Goal: Transaction & Acquisition: Purchase product/service

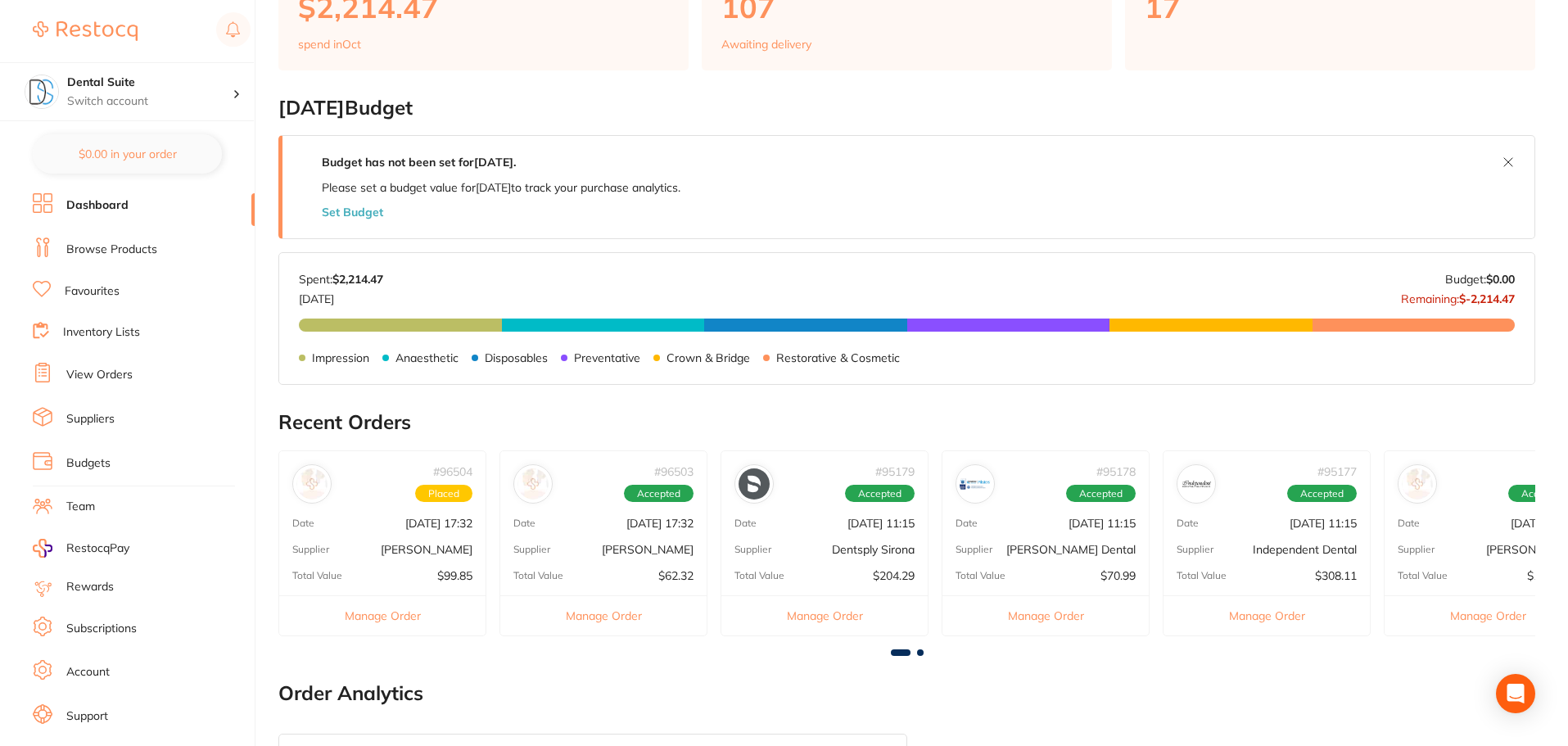
scroll to position [328, 0]
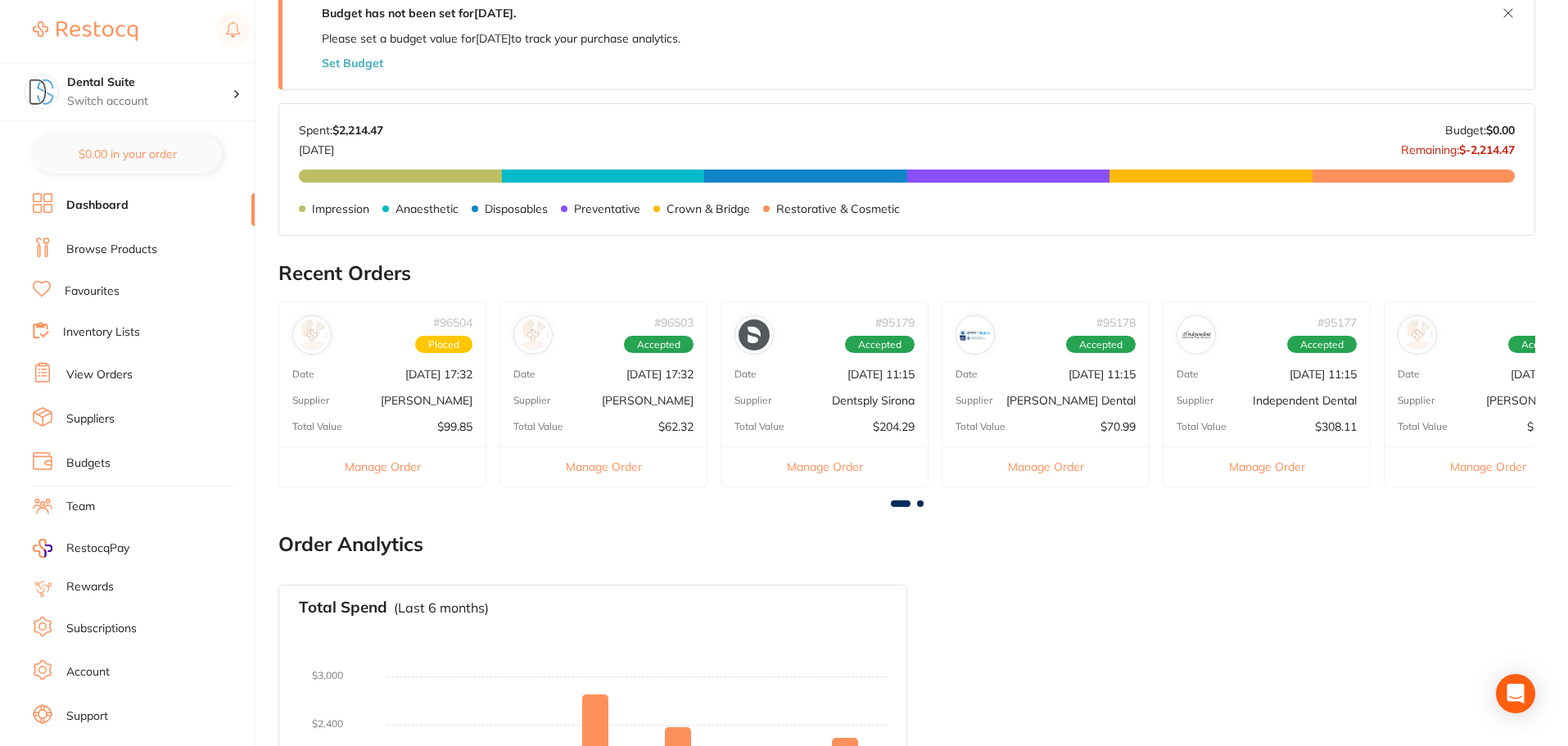
click at [109, 245] on link "Browse Products" at bounding box center [112, 250] width 91 height 16
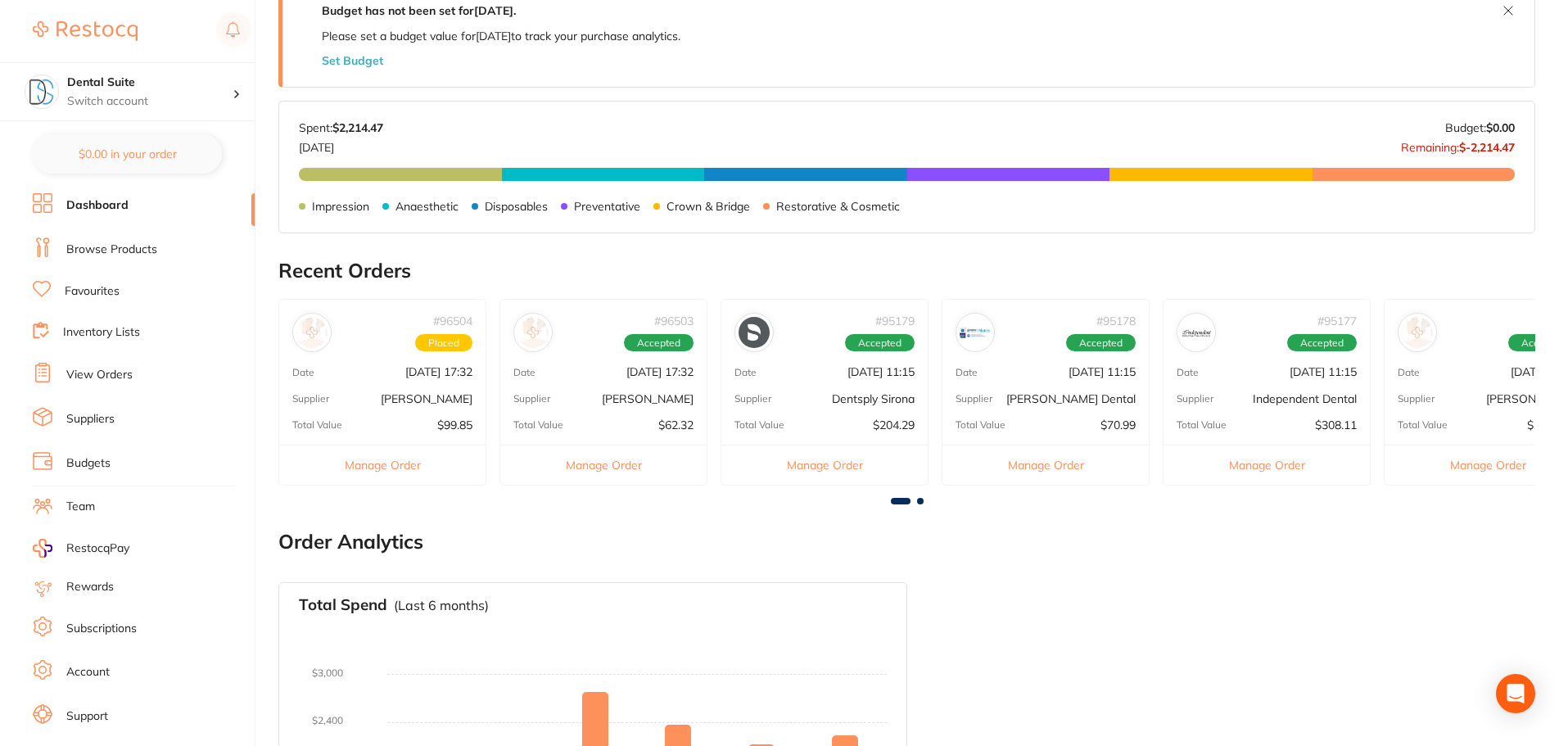
scroll to position [410, 0]
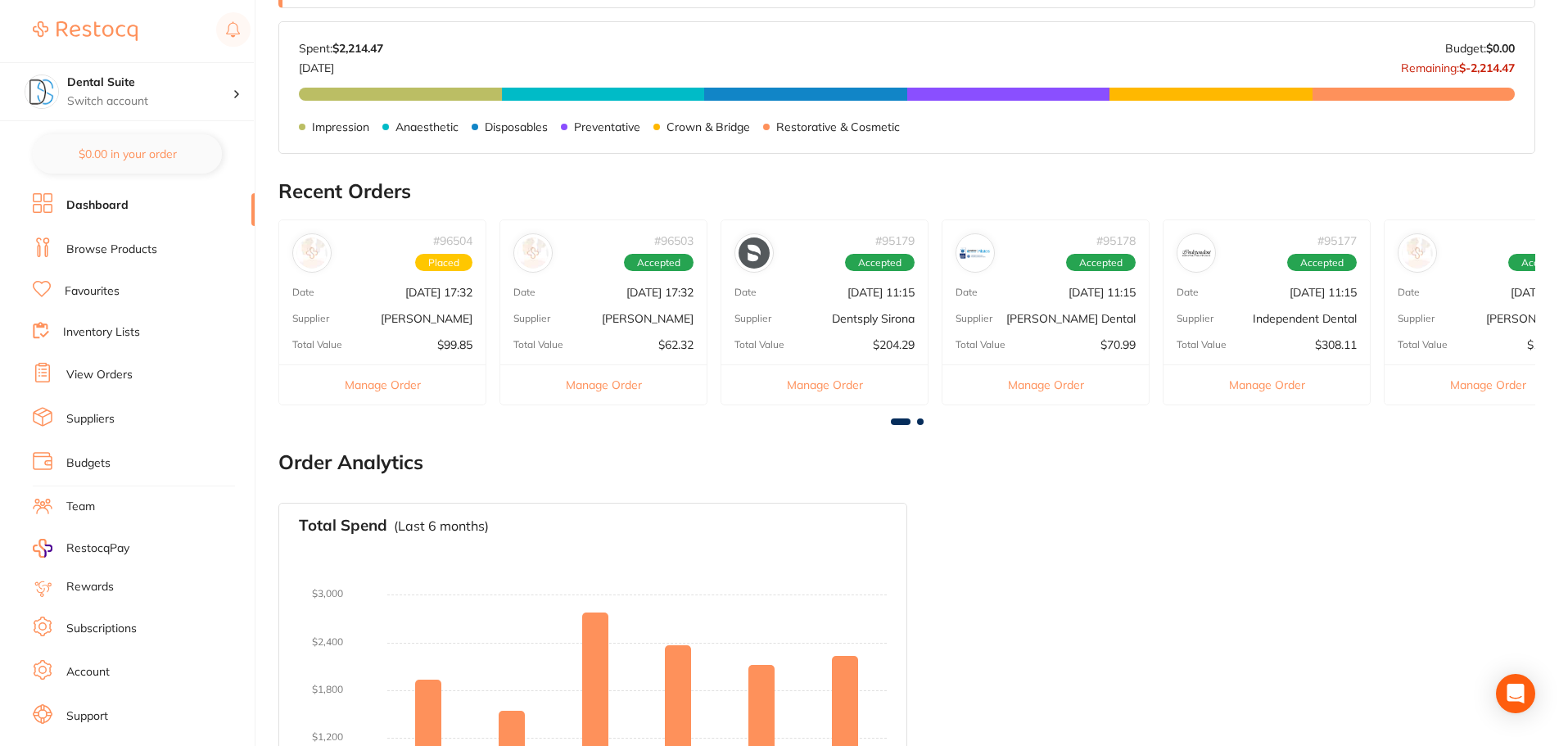
click at [400, 390] on button "Manage Order" at bounding box center [382, 384] width 206 height 40
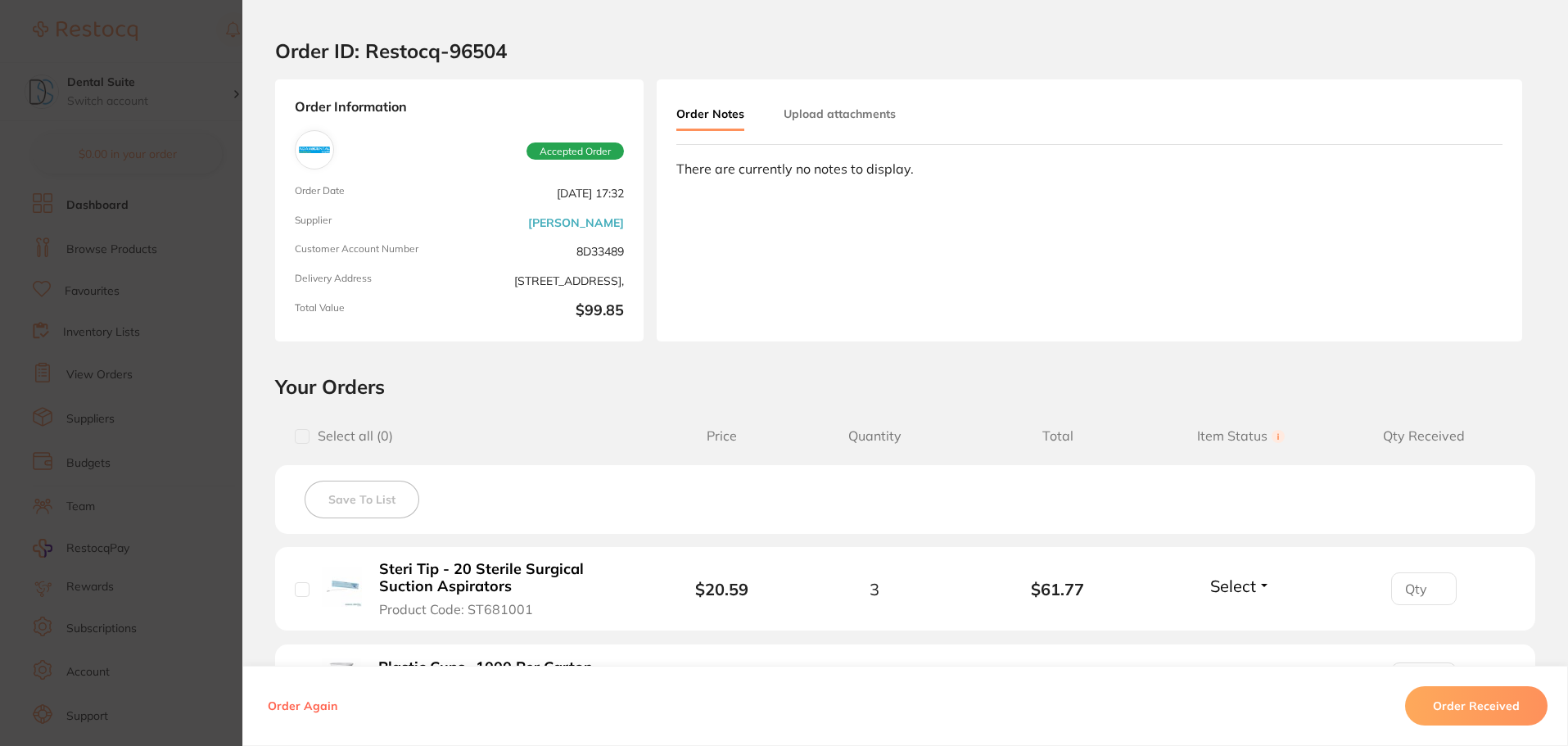
scroll to position [0, 0]
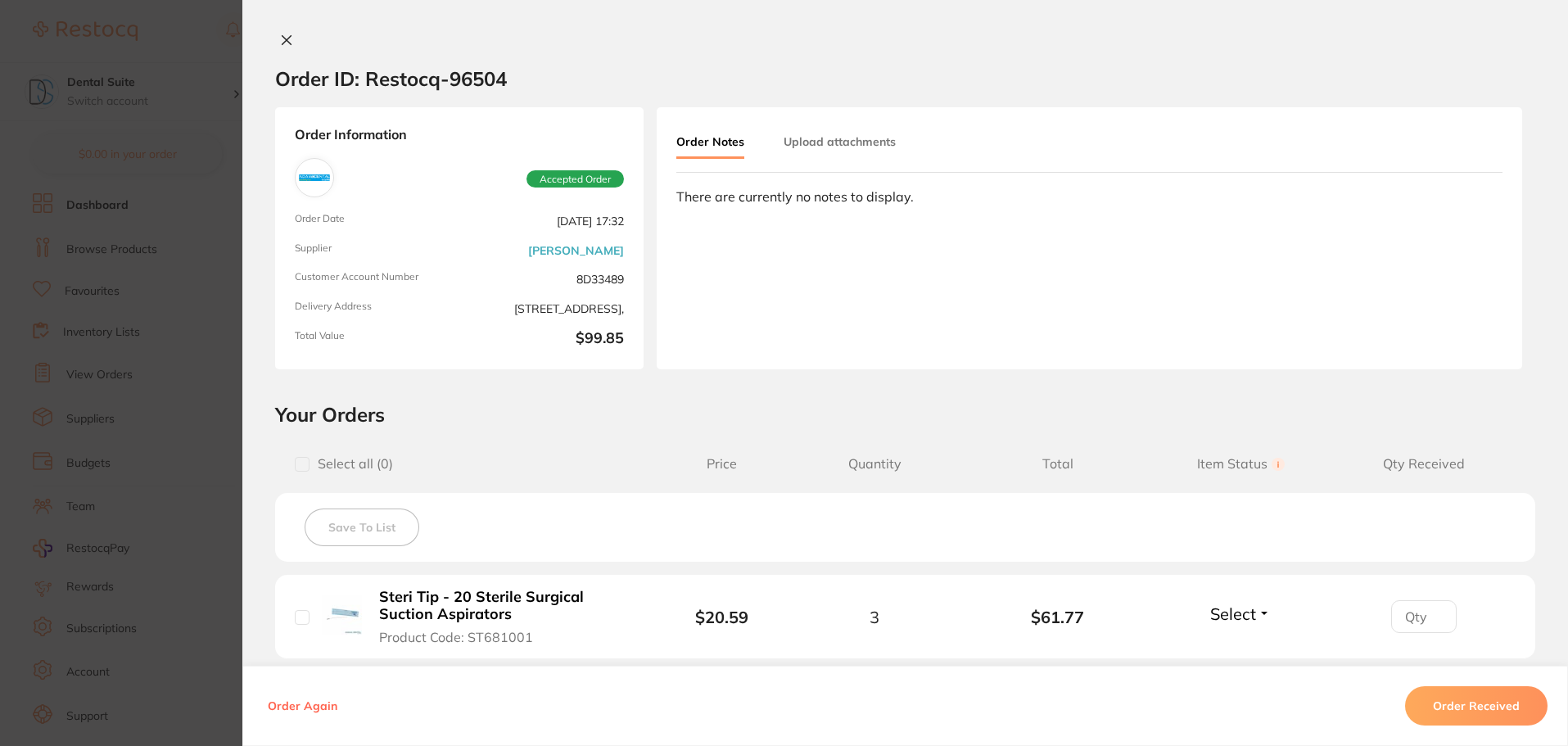
click at [282, 40] on icon at bounding box center [287, 40] width 9 height 9
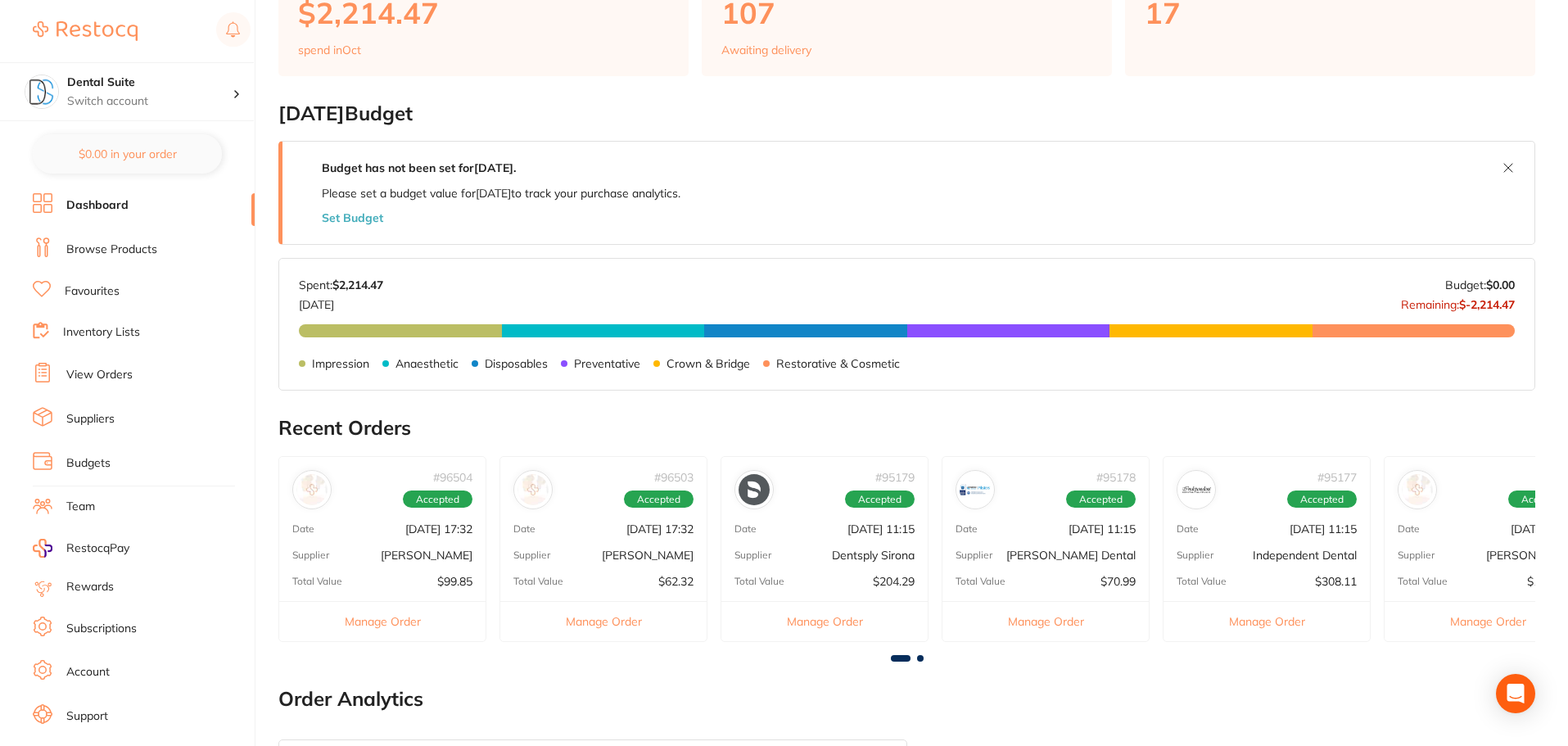
scroll to position [163, 0]
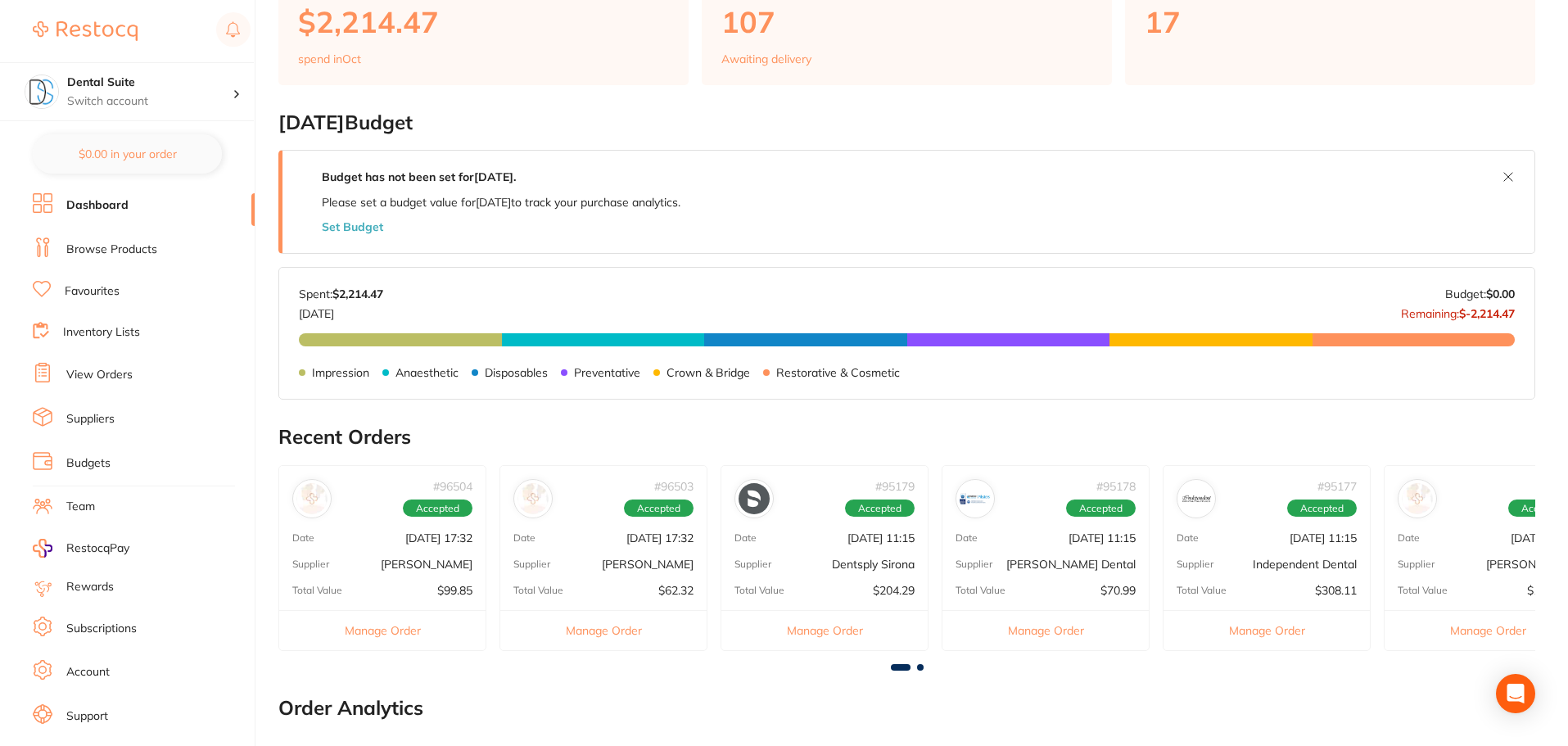
click at [172, 248] on li "Browse Products" at bounding box center [144, 250] width 222 height 25
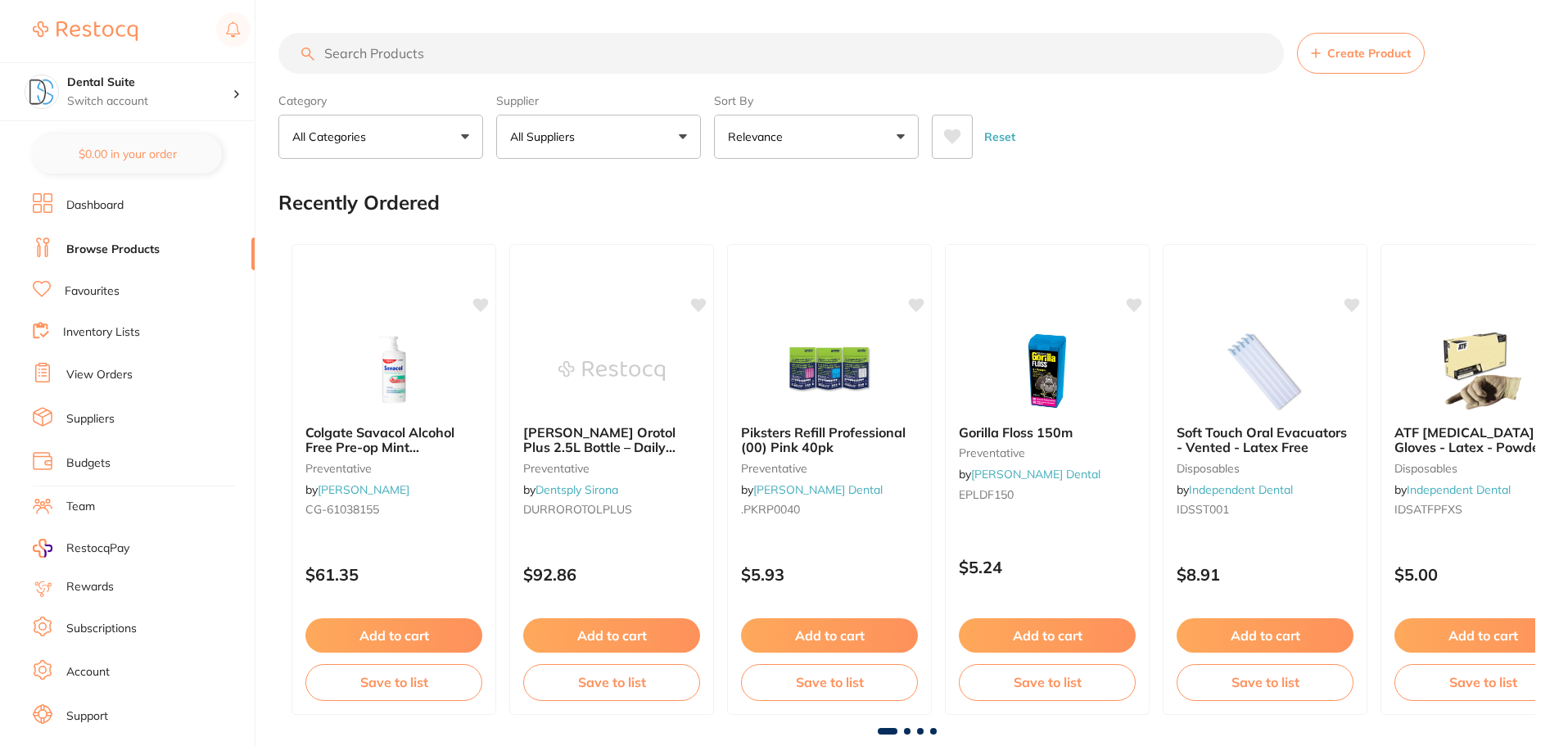
click at [402, 54] on input "search" at bounding box center [781, 54] width 1005 height 41
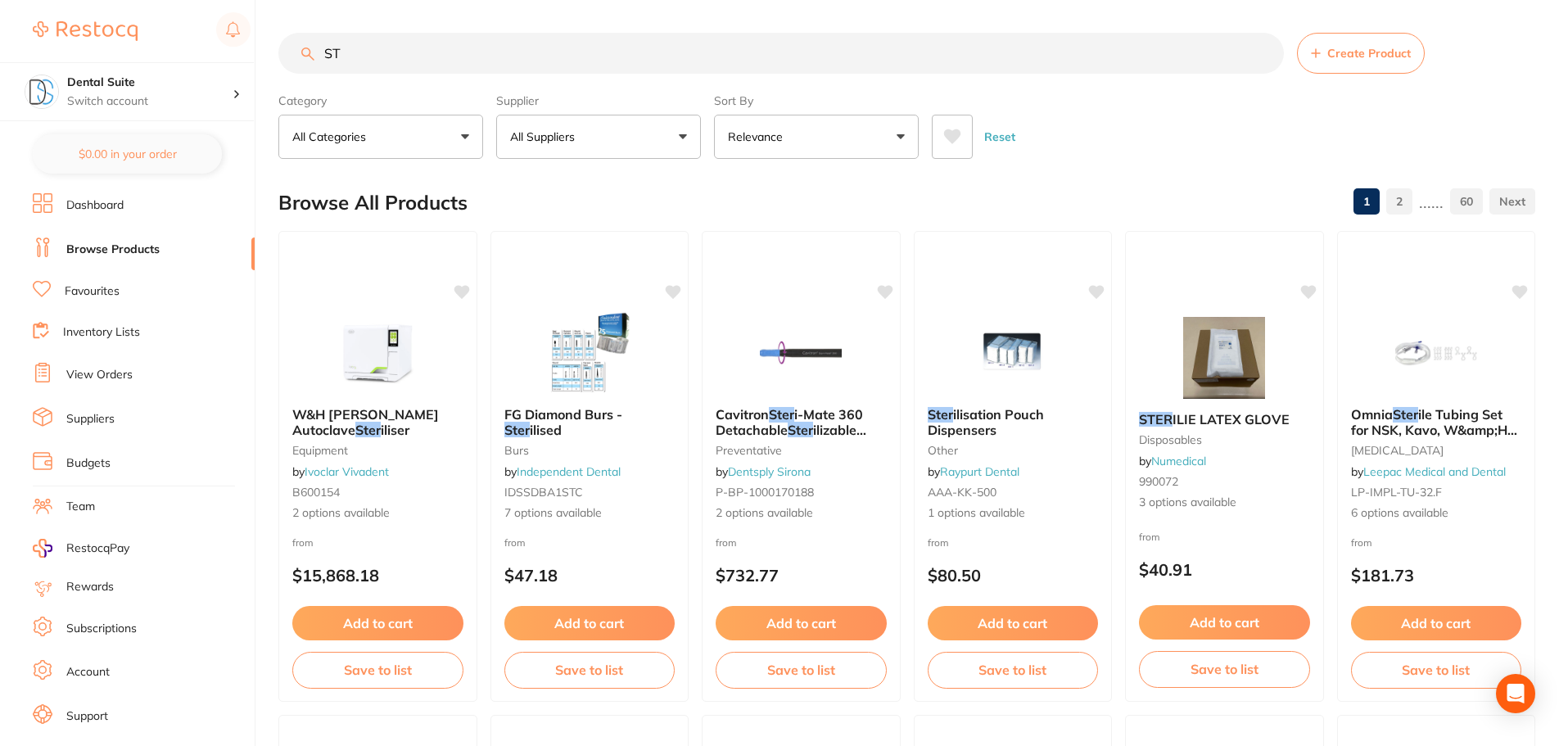
type input "S"
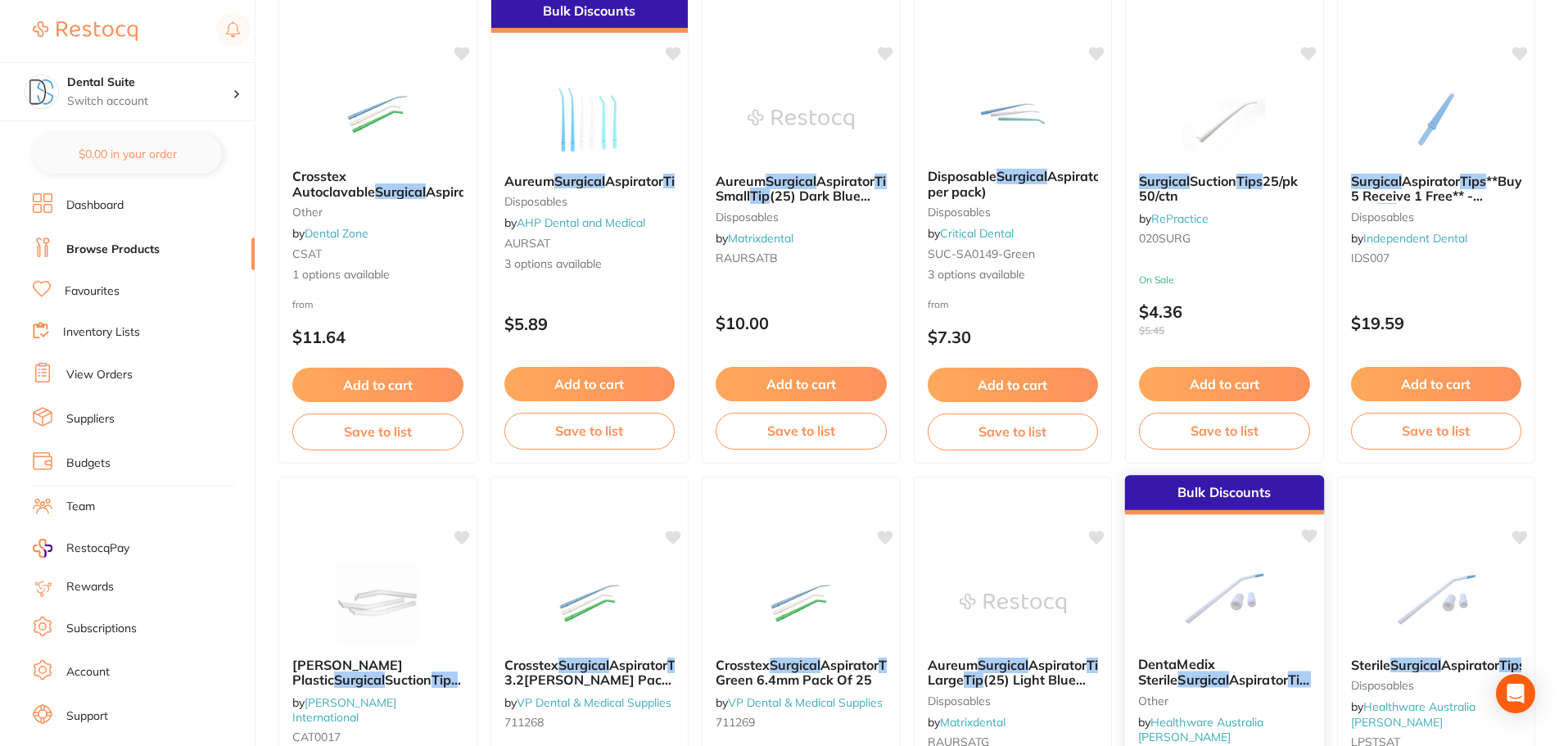
scroll to position [574, 0]
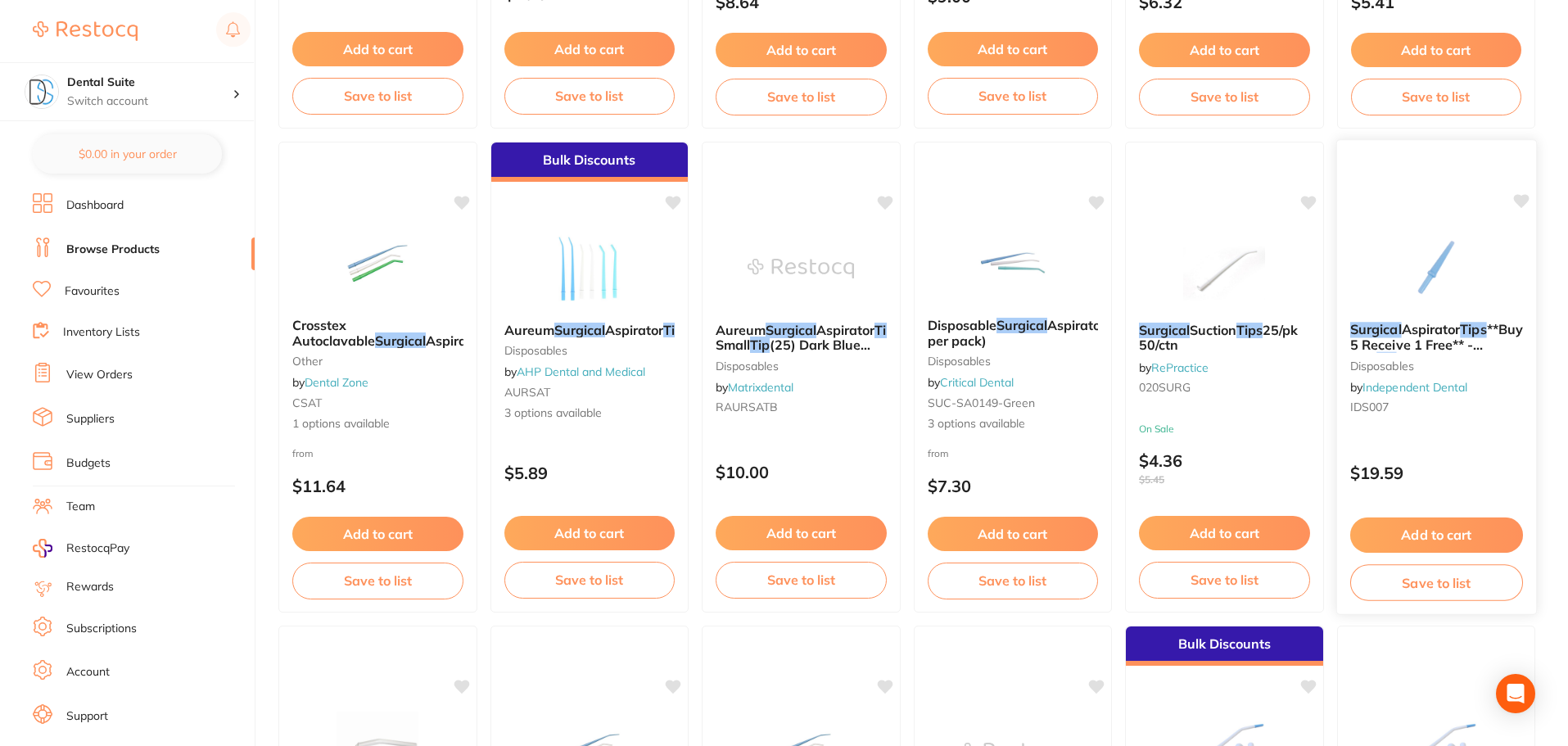
click at [1430, 338] on span "**Buy 5 Receive 1 Free** - Mini" at bounding box center [1436, 345] width 173 height 46
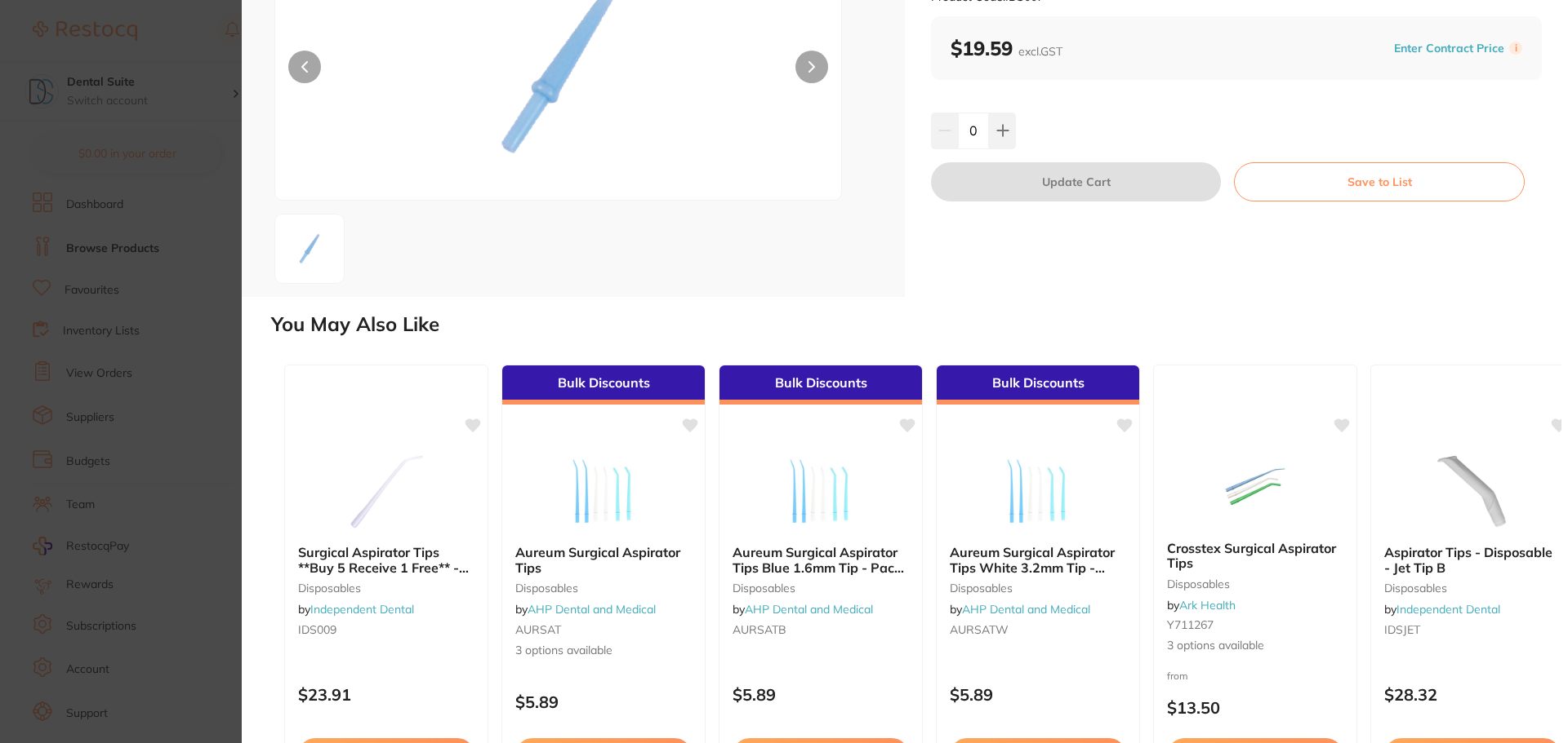
scroll to position [271, 0]
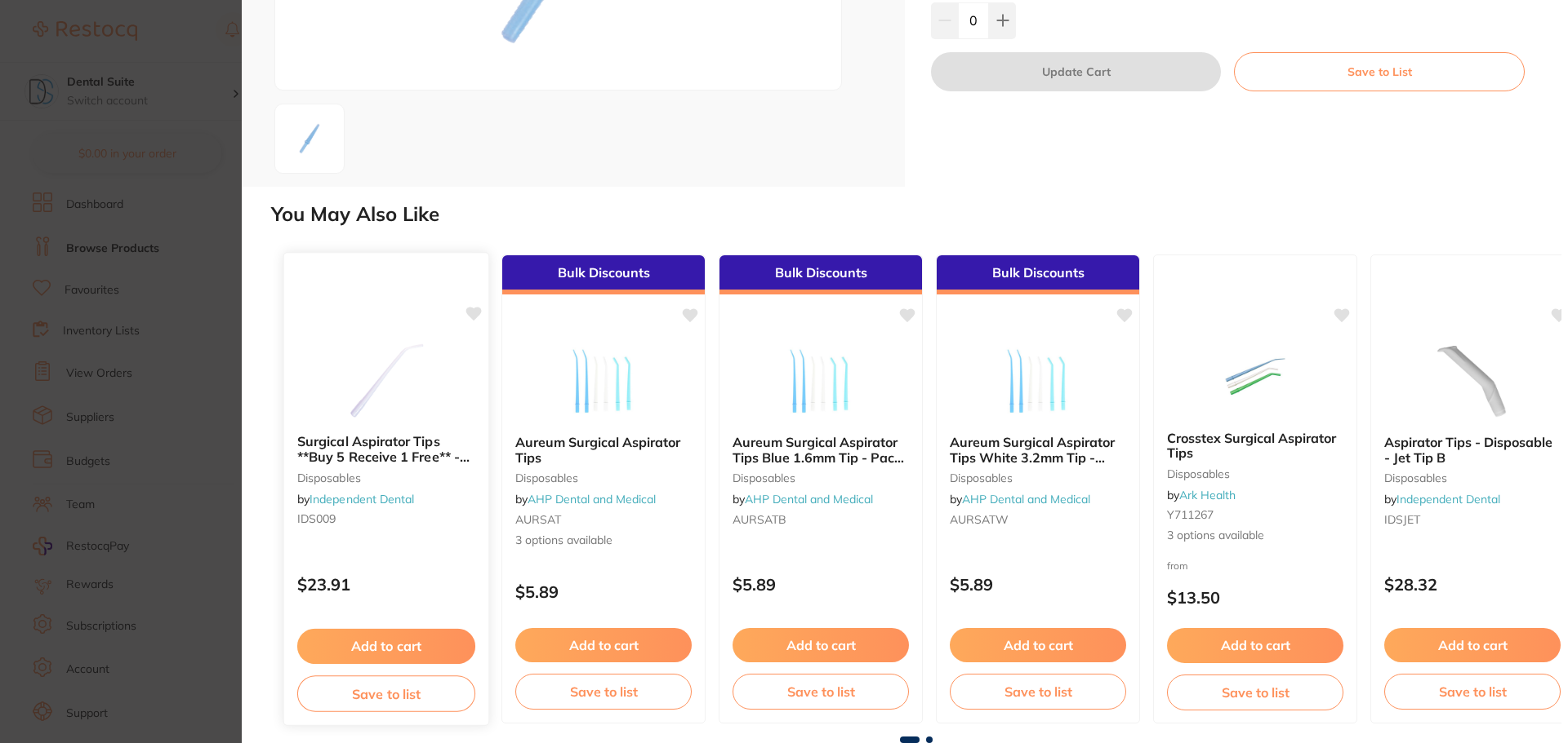
click at [350, 454] on b "Surgical Aspirator Tips **Buy 5 Receive 1 Free** - Standard - 009" at bounding box center [386, 450] width 178 height 30
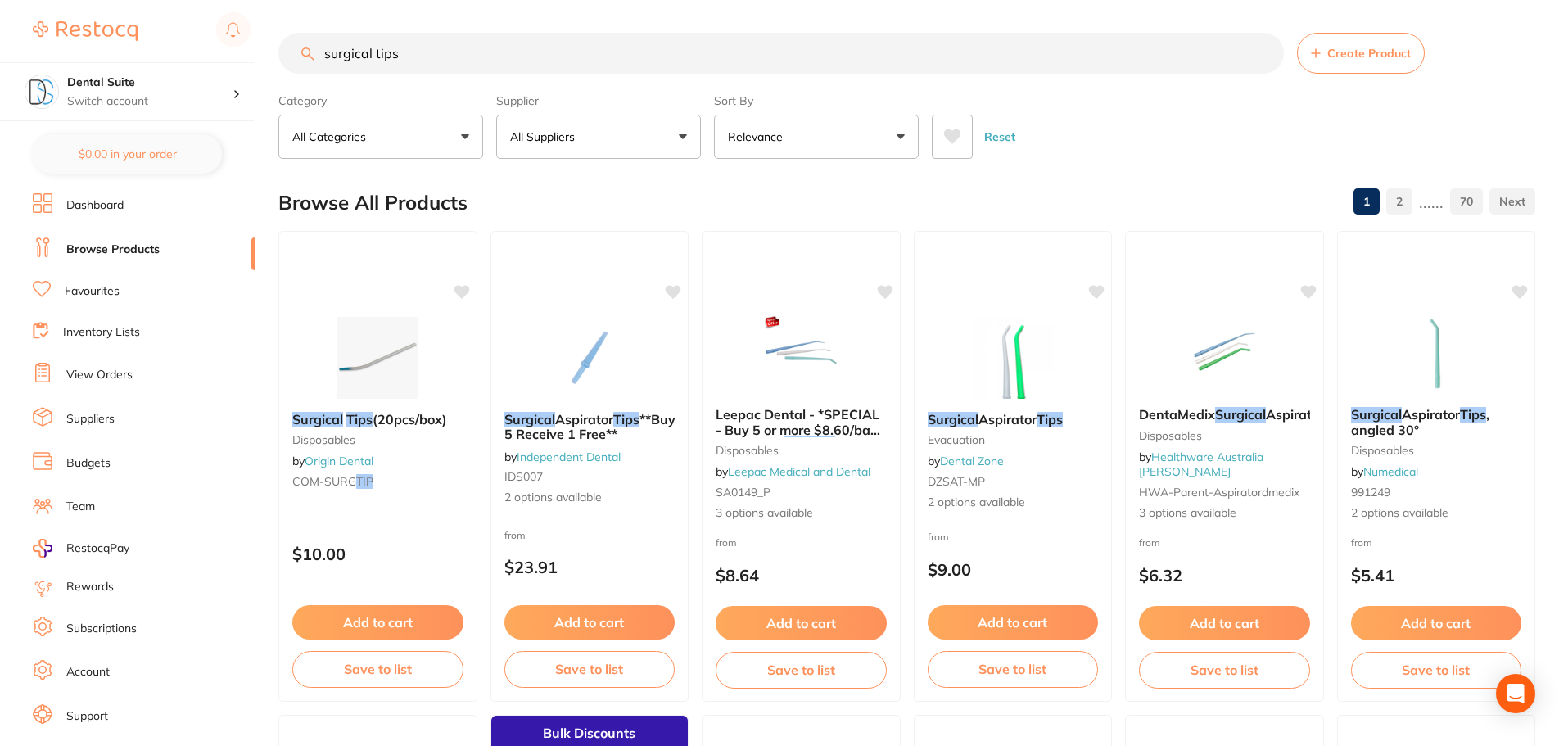
click at [405, 54] on input "surgical tips" at bounding box center [781, 54] width 1005 height 41
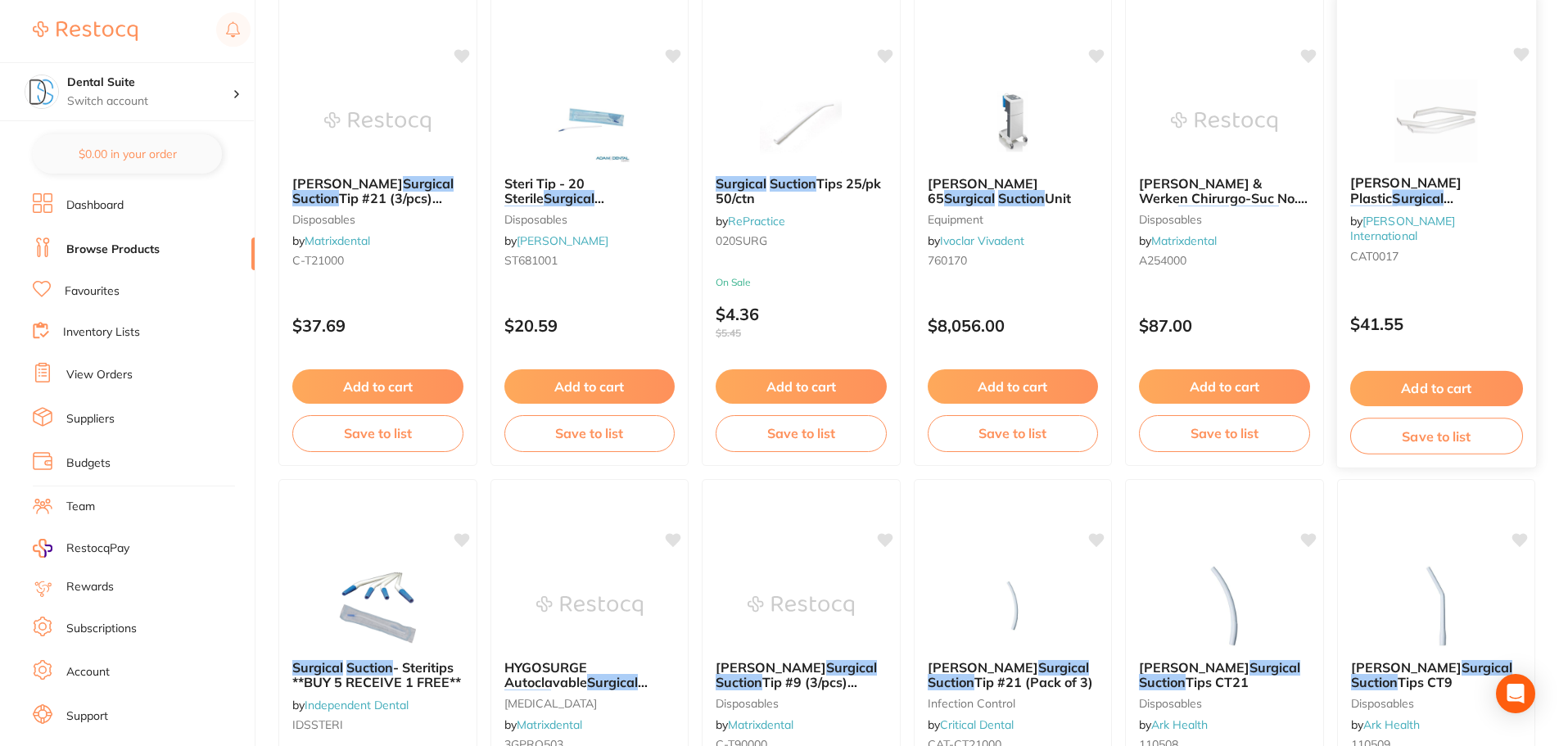
scroll to position [984, 0]
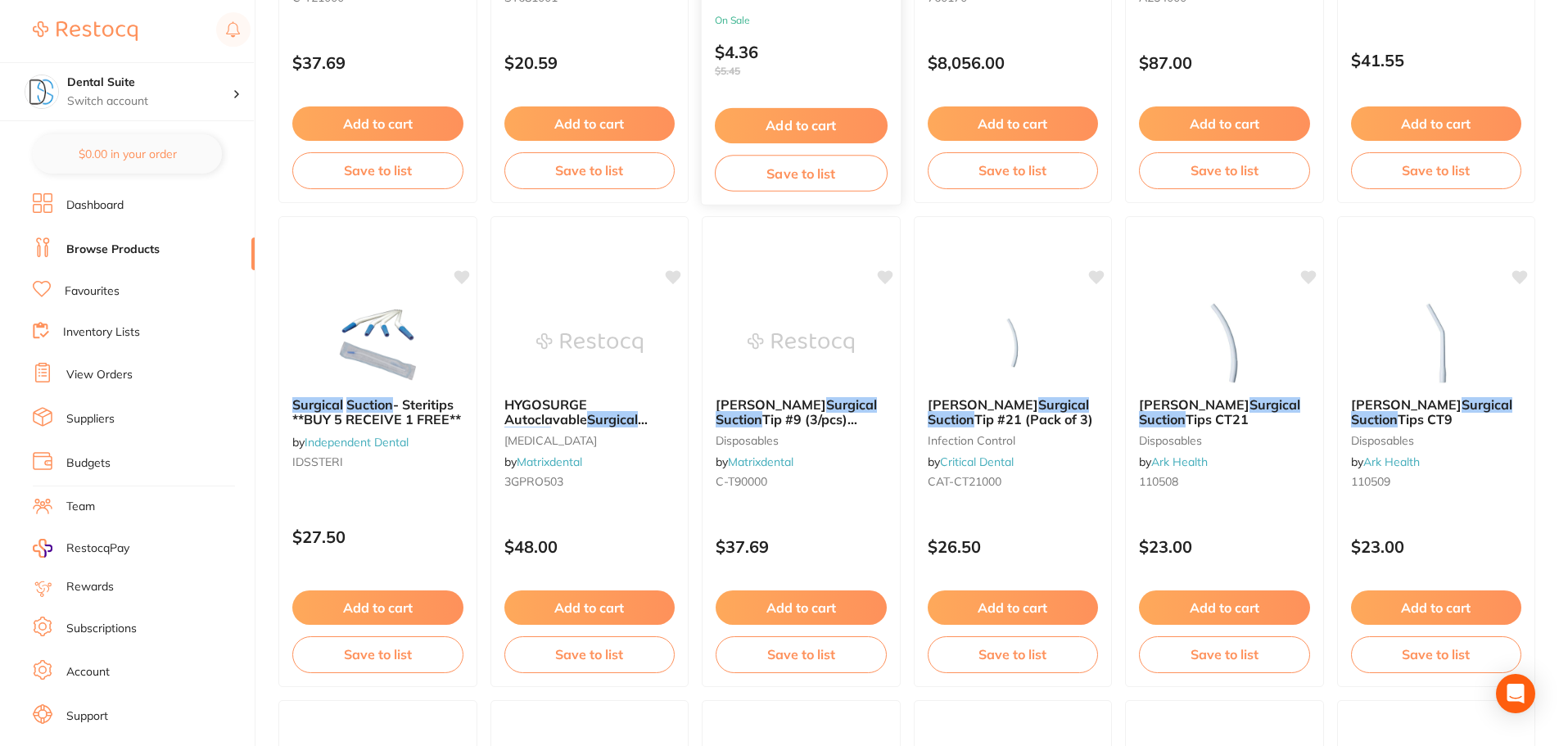
type input "surgical suctions"
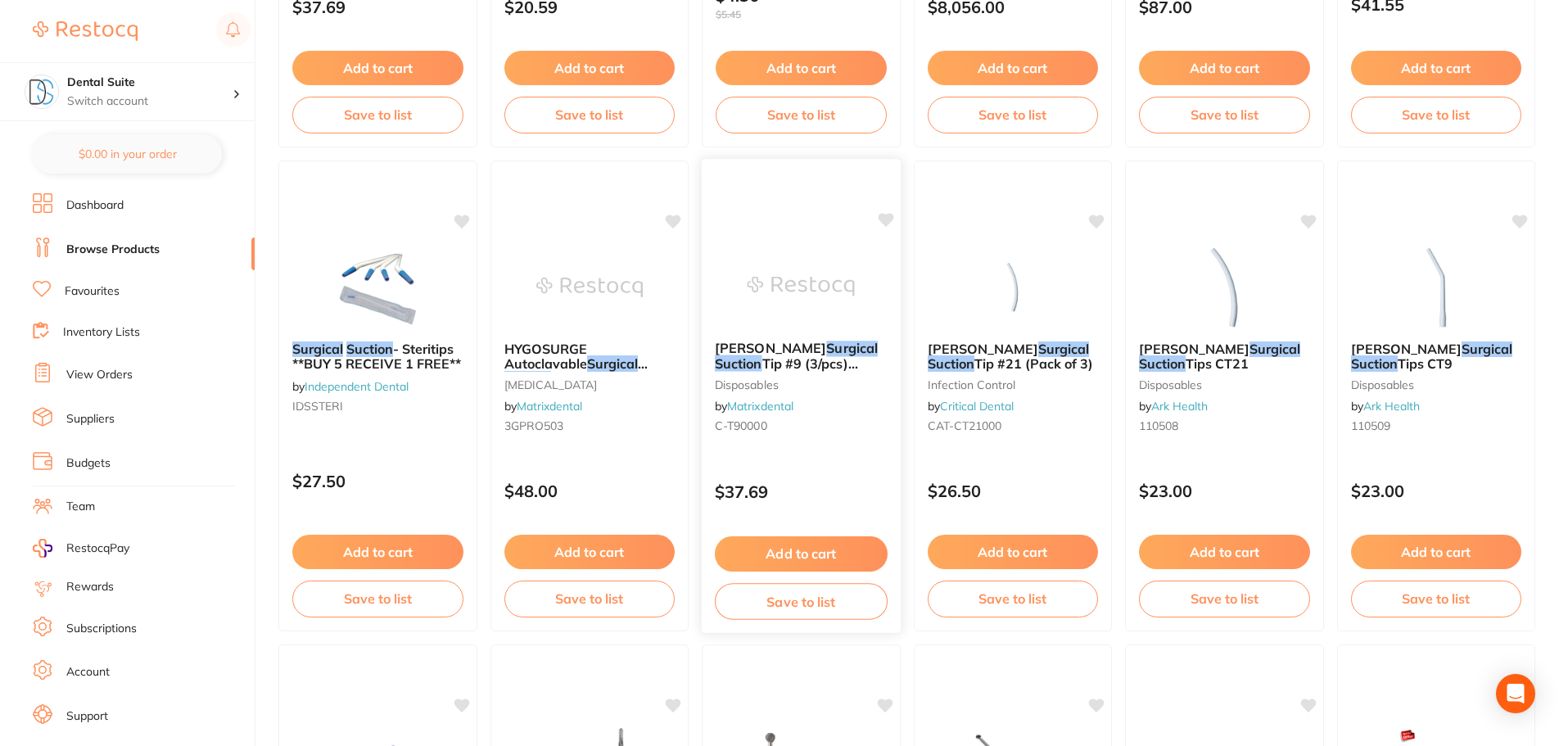
scroll to position [1229, 0]
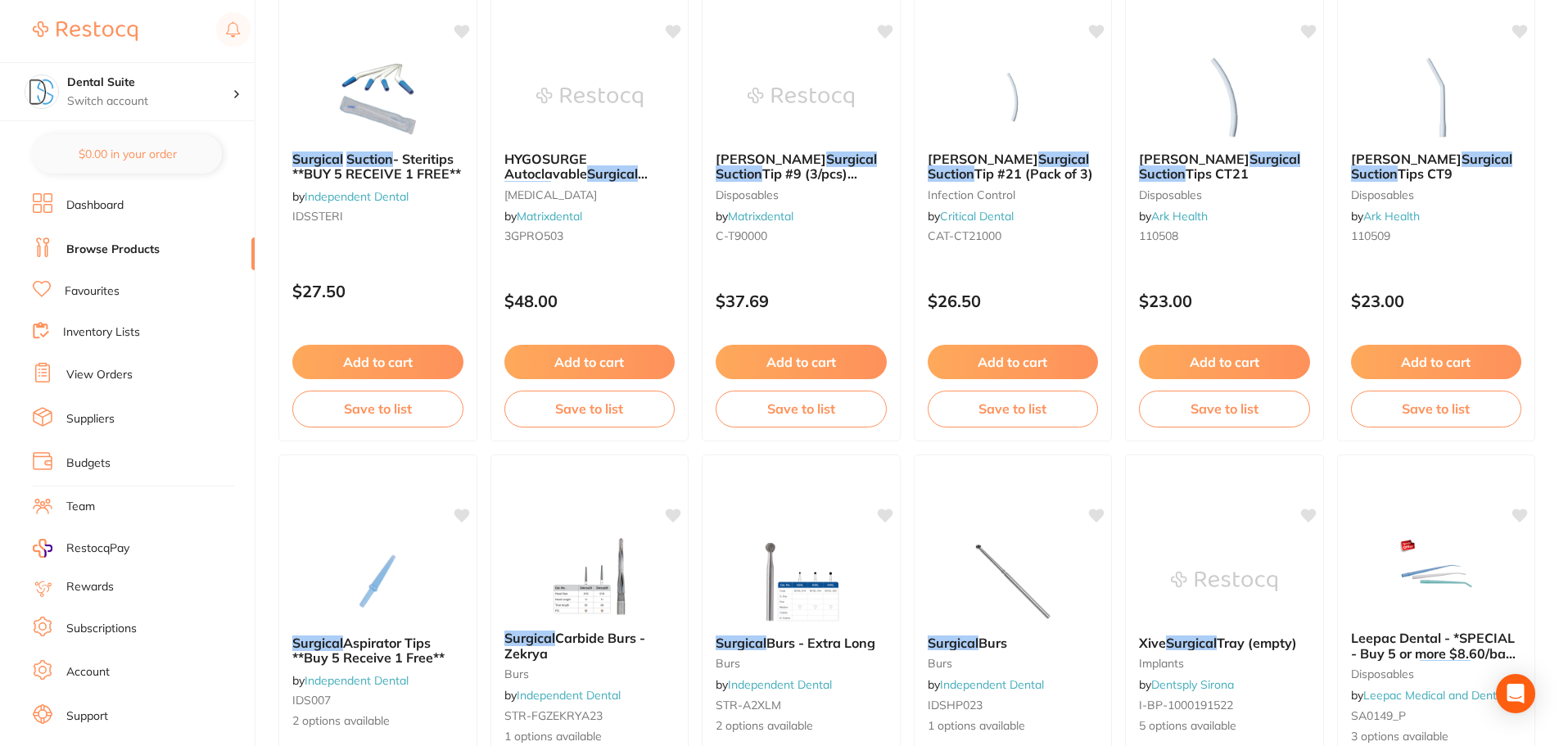
click at [94, 205] on link "Dashboard" at bounding box center [95, 205] width 57 height 16
